Goal: Task Accomplishment & Management: Use online tool/utility

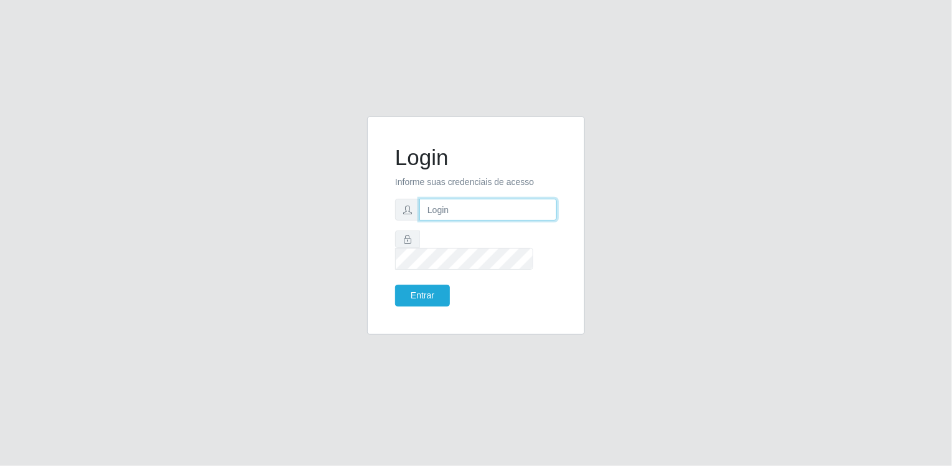
click at [495, 217] on input "text" at bounding box center [488, 210] width 138 height 22
type input "[EMAIL_ADDRESS][DOMAIN_NAME]"
click at [443, 284] on button "Entrar" at bounding box center [422, 295] width 55 height 22
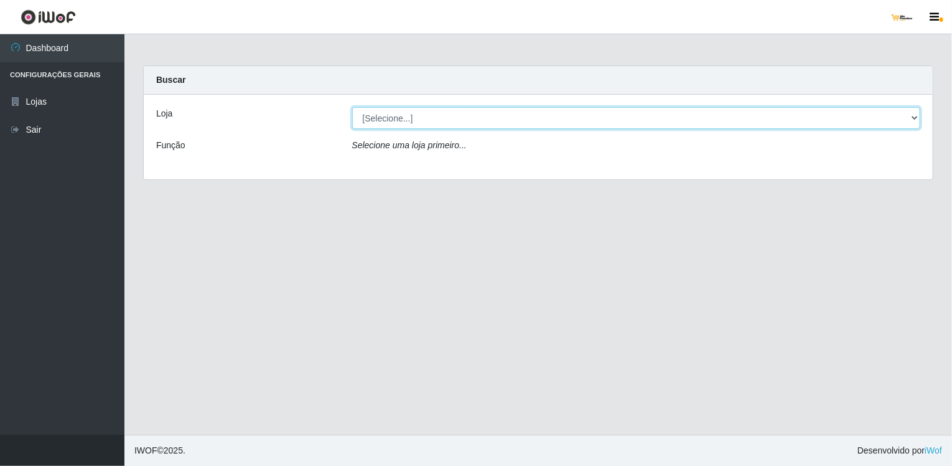
click at [494, 118] on select "[Selecione...] [GEOGRAPHIC_DATA]" at bounding box center [636, 118] width 569 height 22
select select "168"
click at [352, 107] on select "[Selecione...] [GEOGRAPHIC_DATA]" at bounding box center [636, 118] width 569 height 22
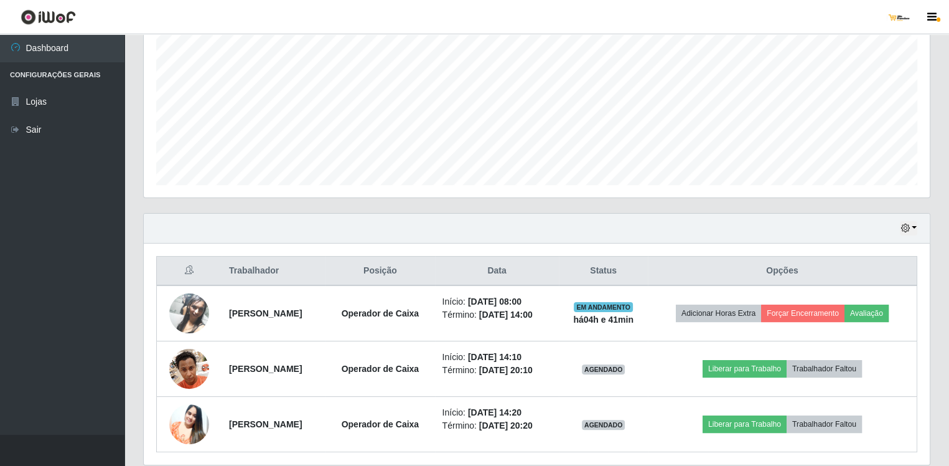
scroll to position [303, 0]
